Goal: Transaction & Acquisition: Book appointment/travel/reservation

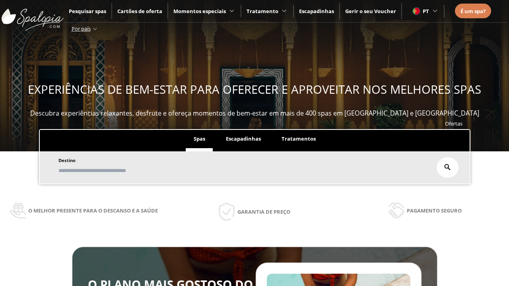
click at [243, 139] on span "Escapadinhas" at bounding box center [243, 138] width 35 height 7
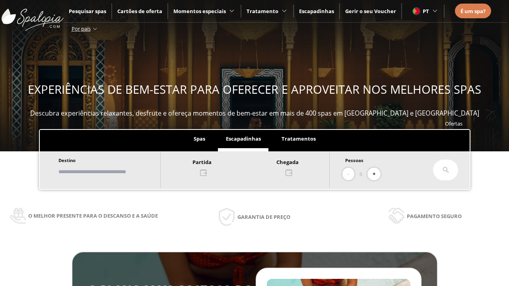
click at [112, 172] on input "text" at bounding box center [105, 172] width 99 height 14
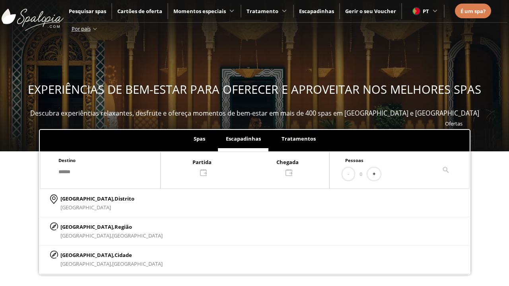
type input "******"
click at [79, 255] on p "[GEOGRAPHIC_DATA], Cidade" at bounding box center [111, 255] width 102 height 9
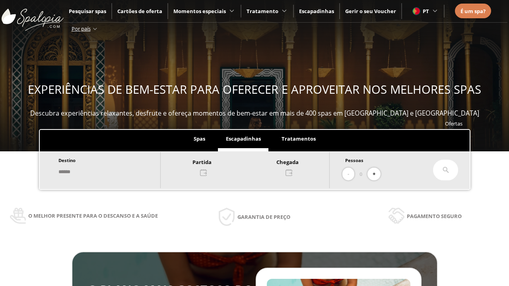
click at [253, 167] on div at bounding box center [245, 166] width 169 height 19
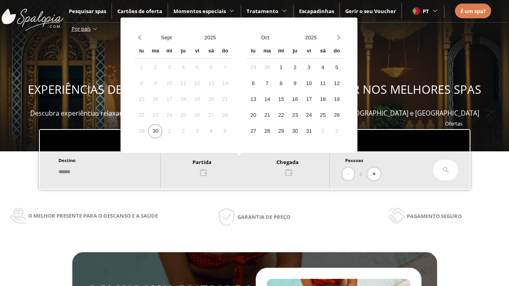
click at [190, 131] on div "2" at bounding box center [183, 131] width 14 height 14
click at [204, 131] on div "3" at bounding box center [197, 131] width 14 height 14
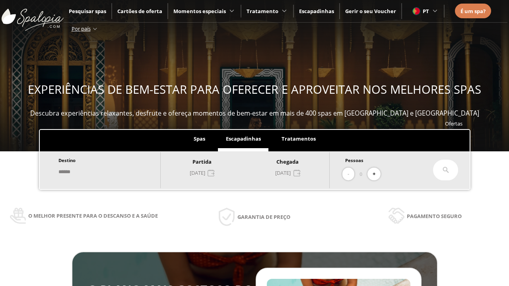
click at [376, 174] on button "+" at bounding box center [373, 174] width 13 height 13
click at [446, 170] on icon at bounding box center [445, 170] width 6 height 6
